Goal: Find contact information: Find contact information

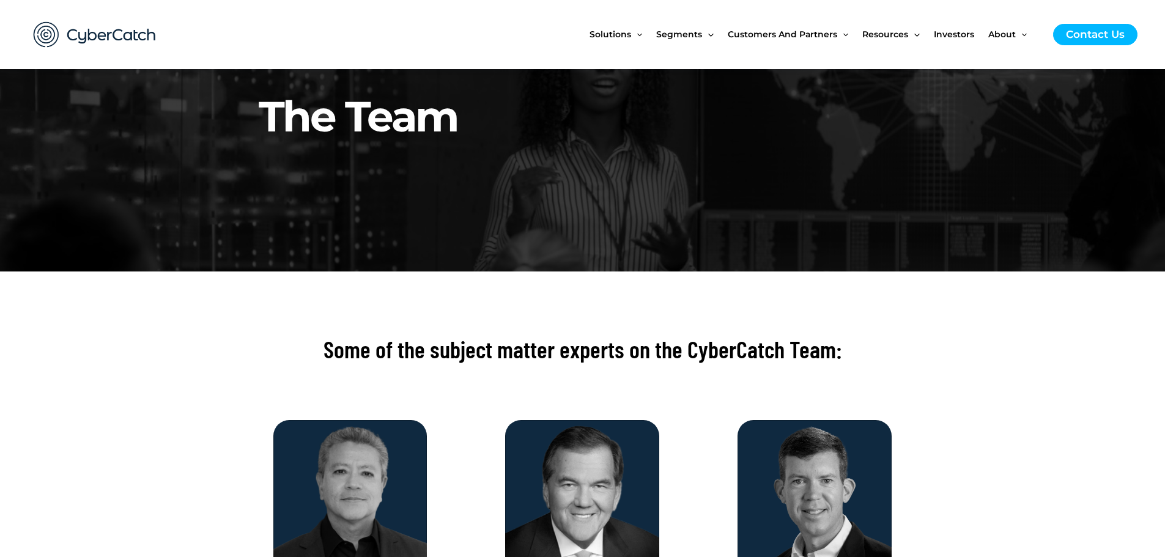
scroll to position [122, 0]
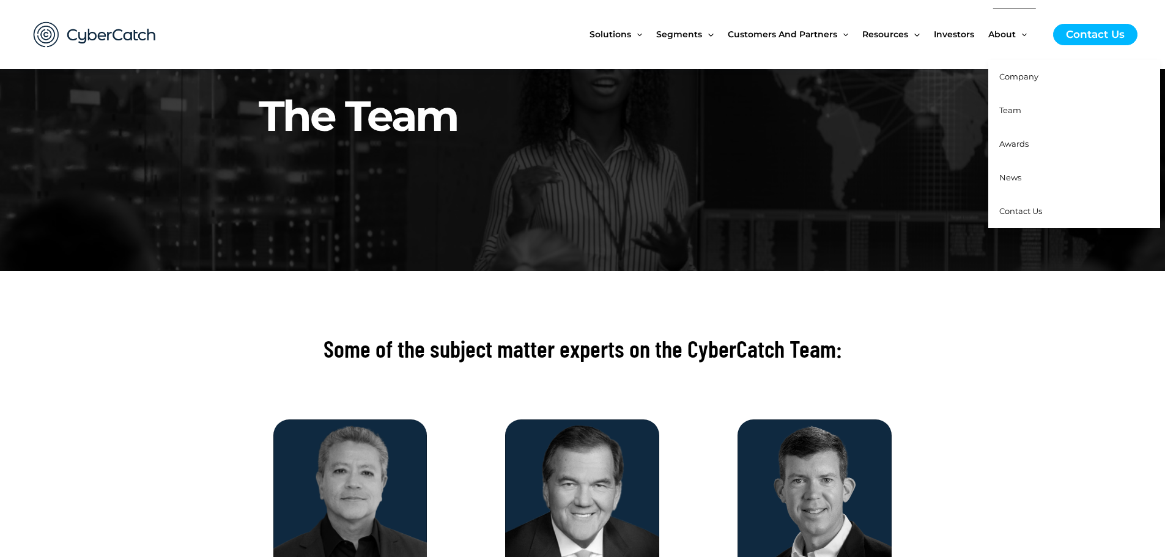
click at [1008, 75] on span "Company" at bounding box center [1018, 77] width 39 height 10
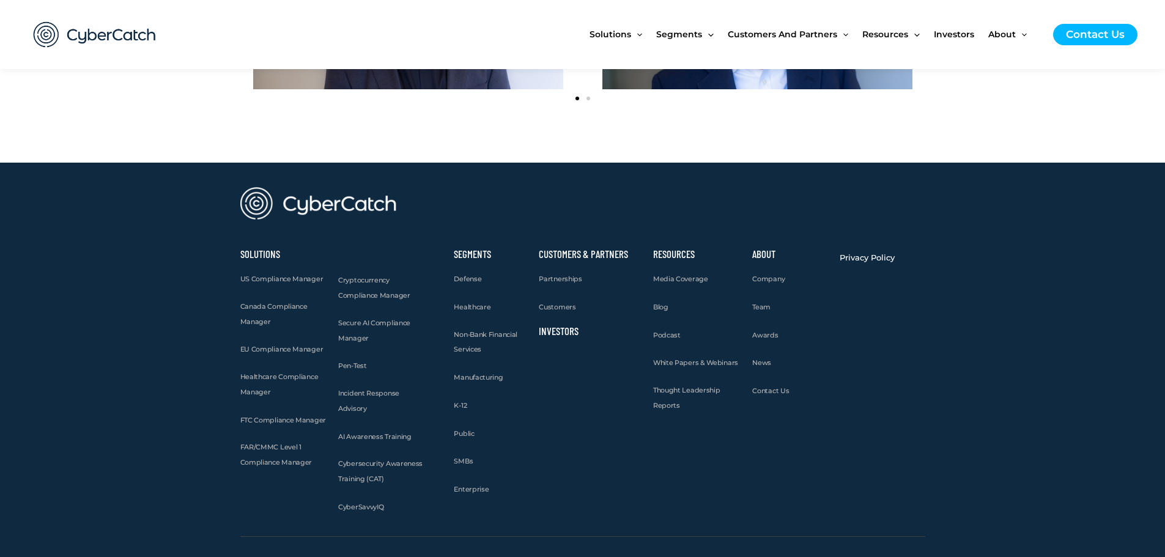
scroll to position [1647, 0]
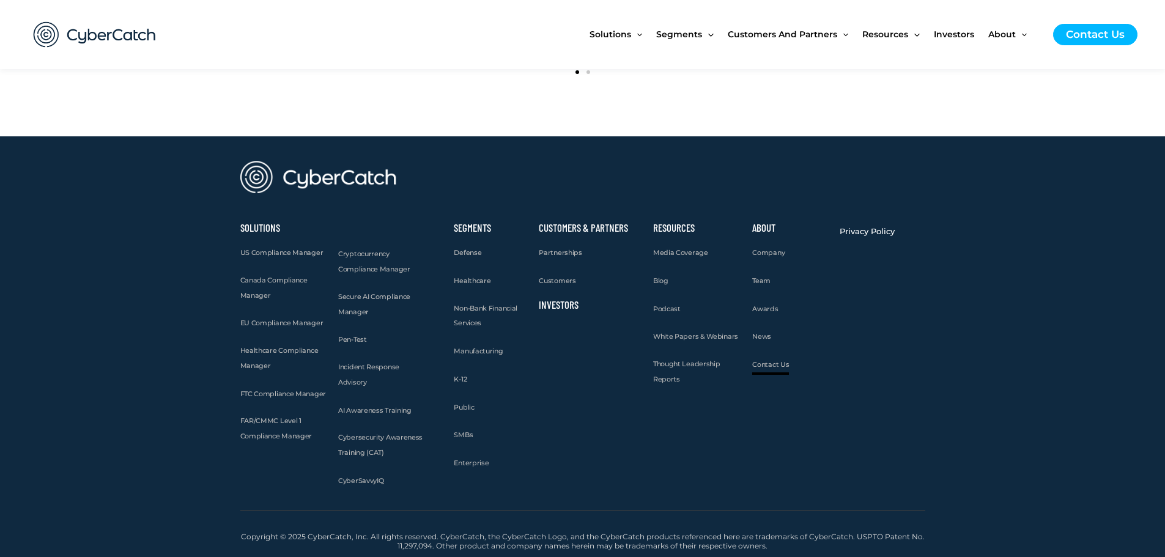
click at [764, 365] on span "Contact Us" at bounding box center [770, 364] width 37 height 9
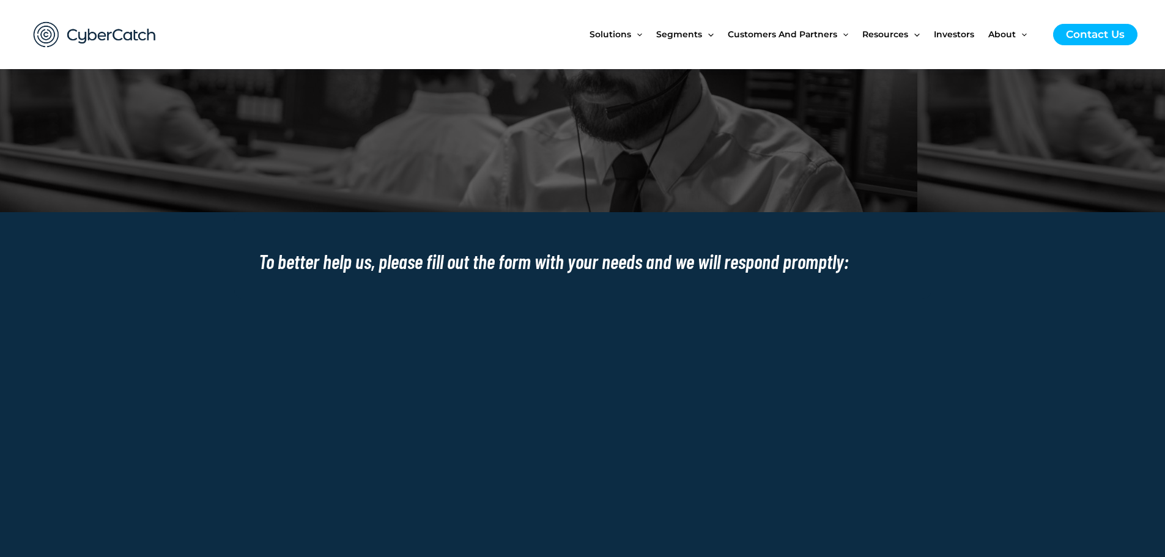
scroll to position [154, 0]
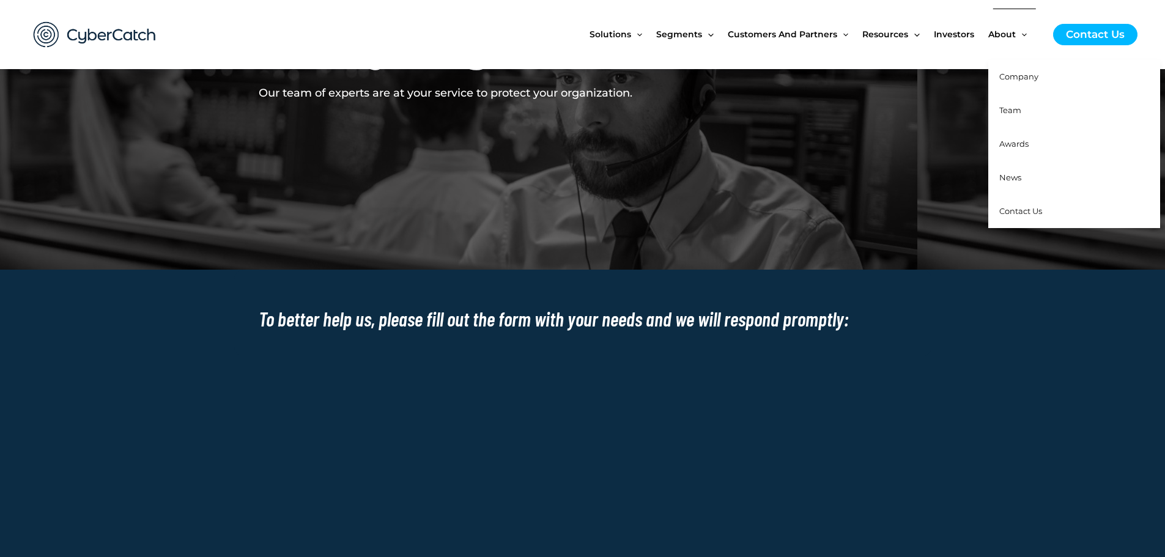
click at [1008, 113] on span "Team" at bounding box center [1010, 110] width 22 height 10
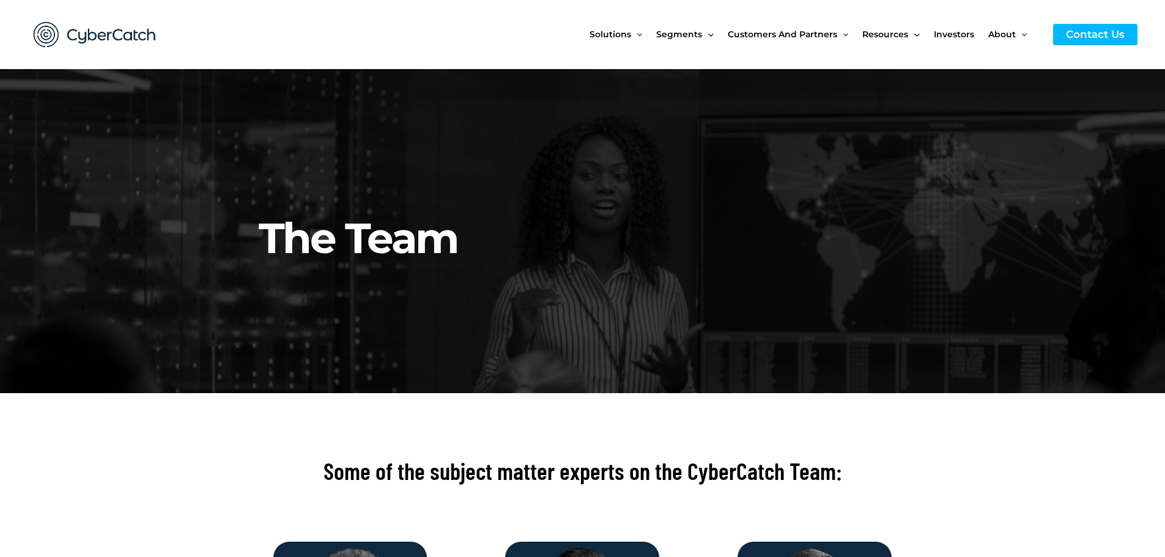
drag, startPoint x: 331, startPoint y: 492, endPoint x: 369, endPoint y: 491, distance: 38.5
copy p "Sai Huda"
